Goal: Check status: Check status

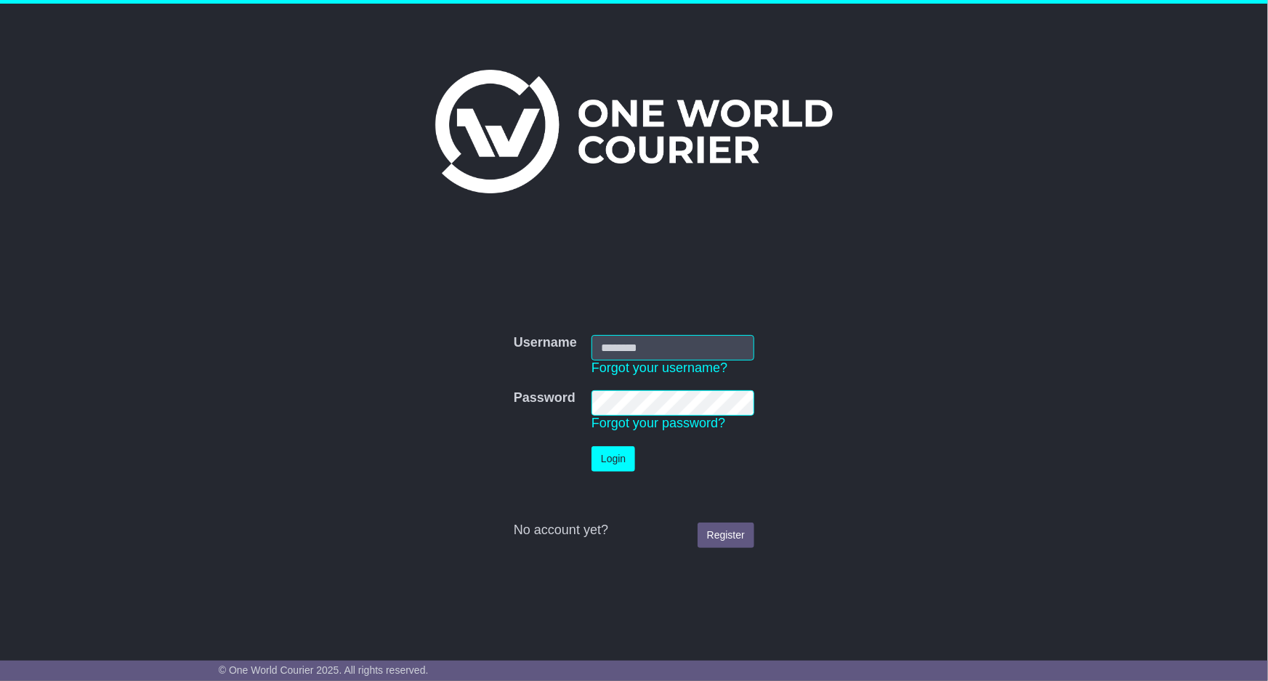
type input "**********"
click at [621, 442] on td "Login" at bounding box center [672, 459] width 177 height 40
click at [613, 461] on button "Login" at bounding box center [614, 458] width 44 height 25
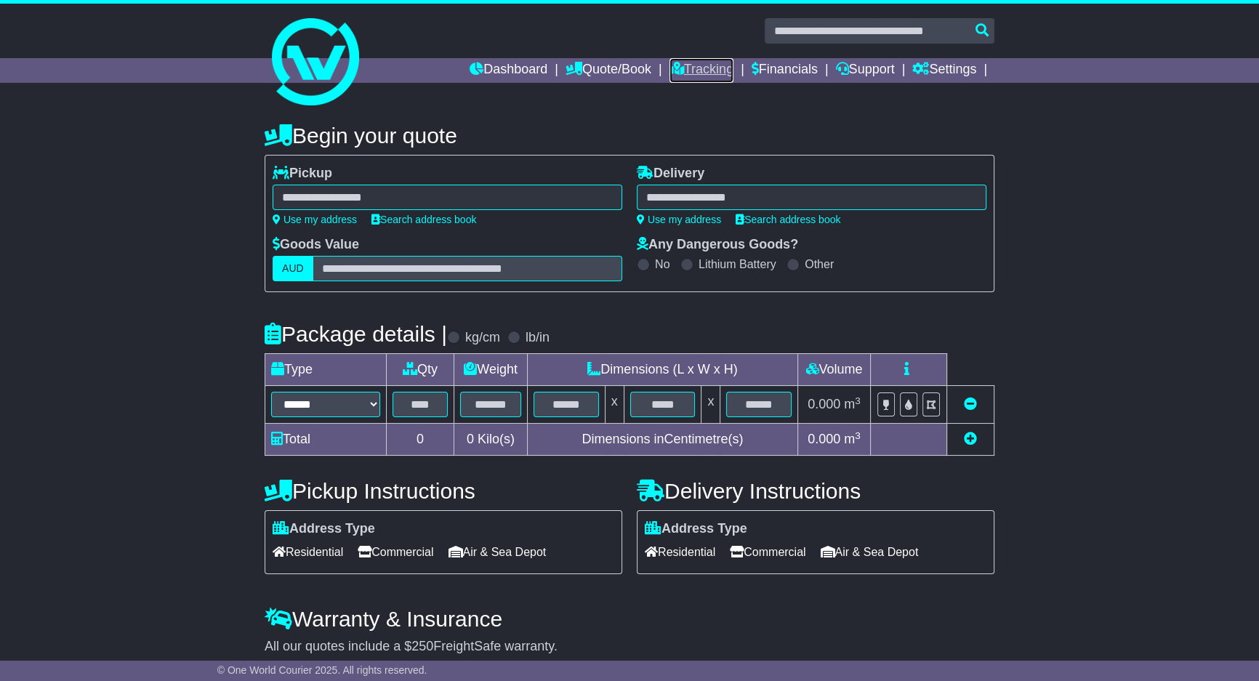
click at [706, 65] on link "Tracking" at bounding box center [701, 70] width 64 height 25
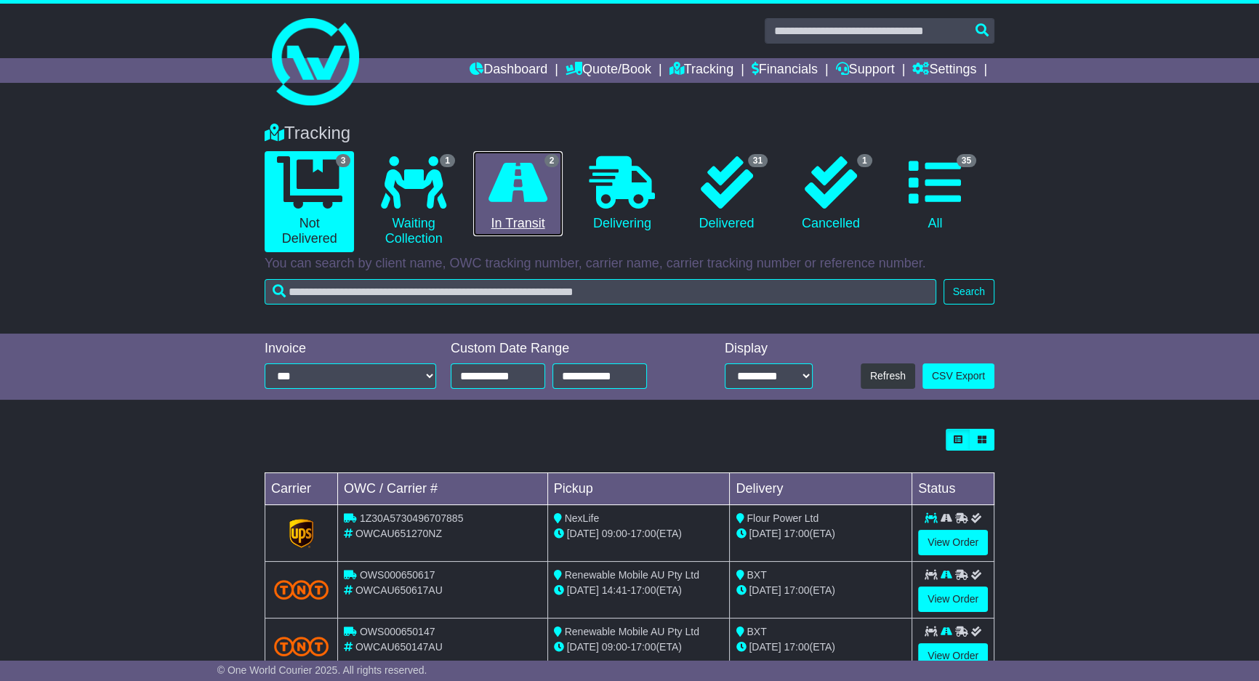
click at [549, 190] on link "2 In Transit" at bounding box center [517, 194] width 89 height 86
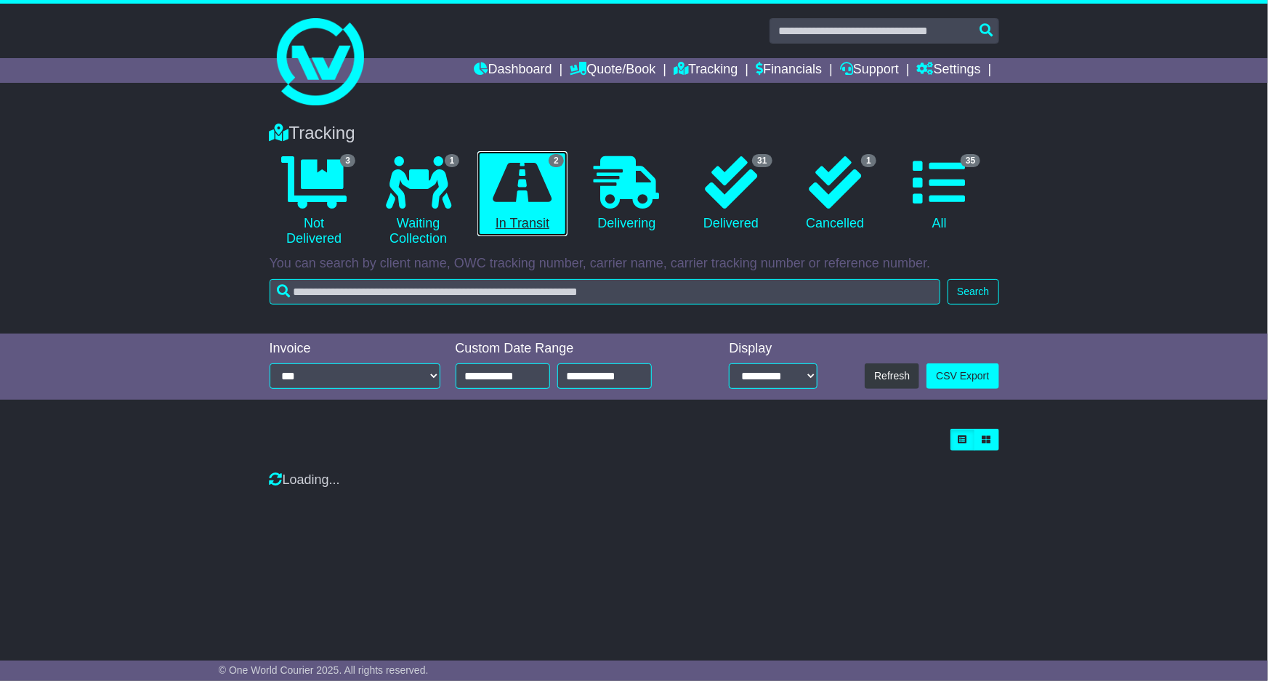
click at [555, 192] on link "2 In Transit" at bounding box center [521, 194] width 89 height 86
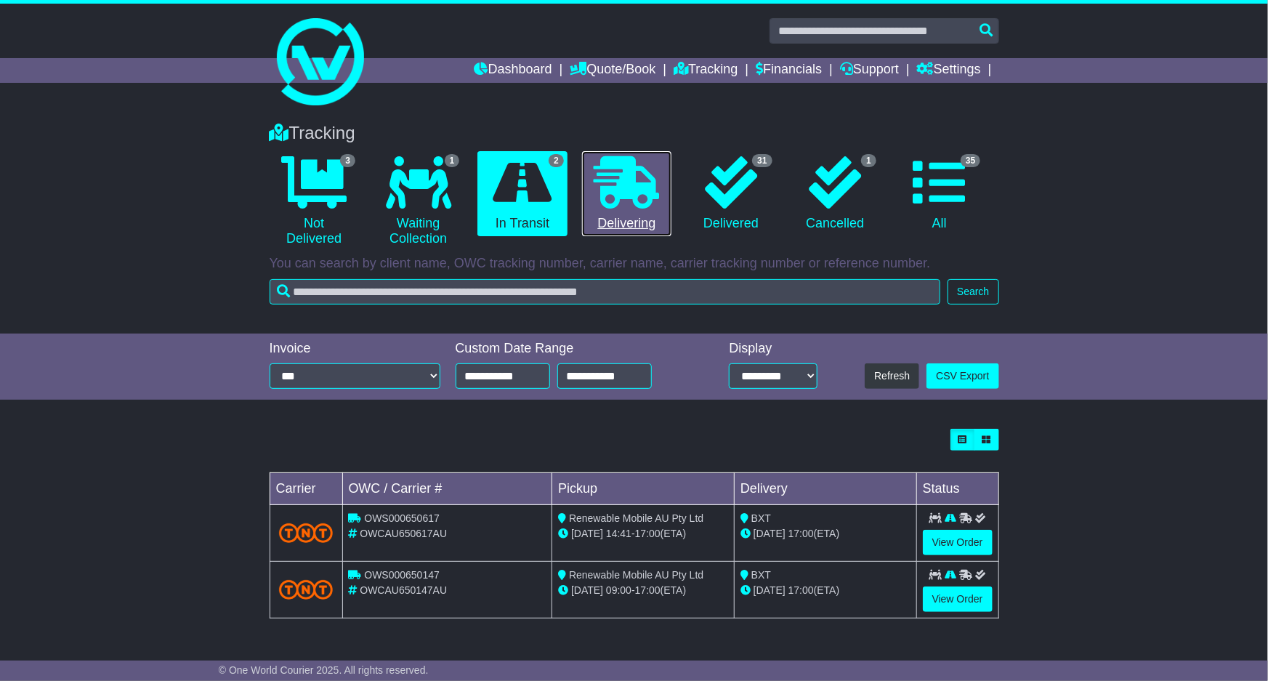
click at [656, 200] on icon at bounding box center [626, 182] width 65 height 52
